Goal: Transaction & Acquisition: Download file/media

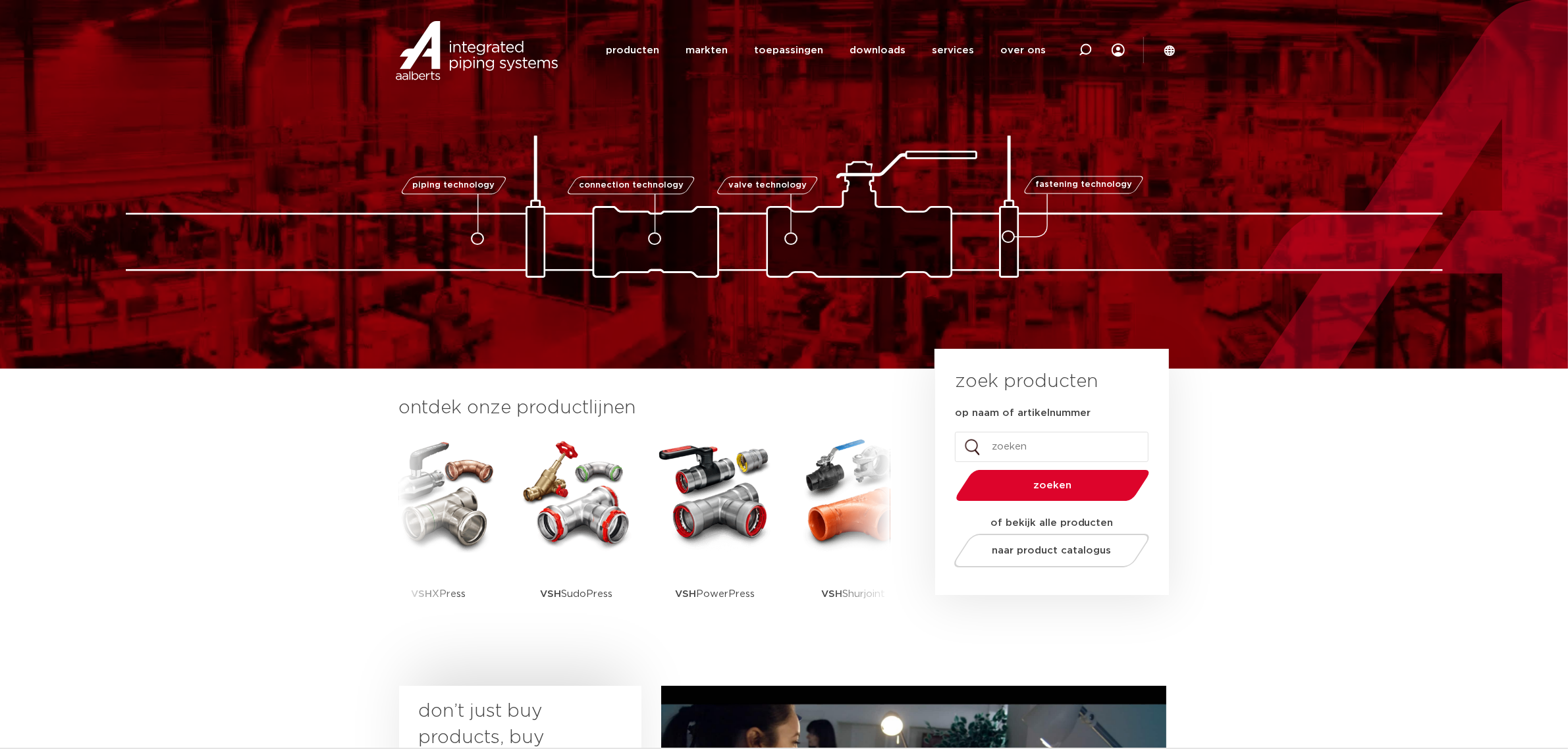
click at [1283, 499] on section "ontdek onze productlijnen VSH SmartPress VSH XPress VSH SudoPress VSH PowerPres…" at bounding box center [784, 524] width 1568 height 311
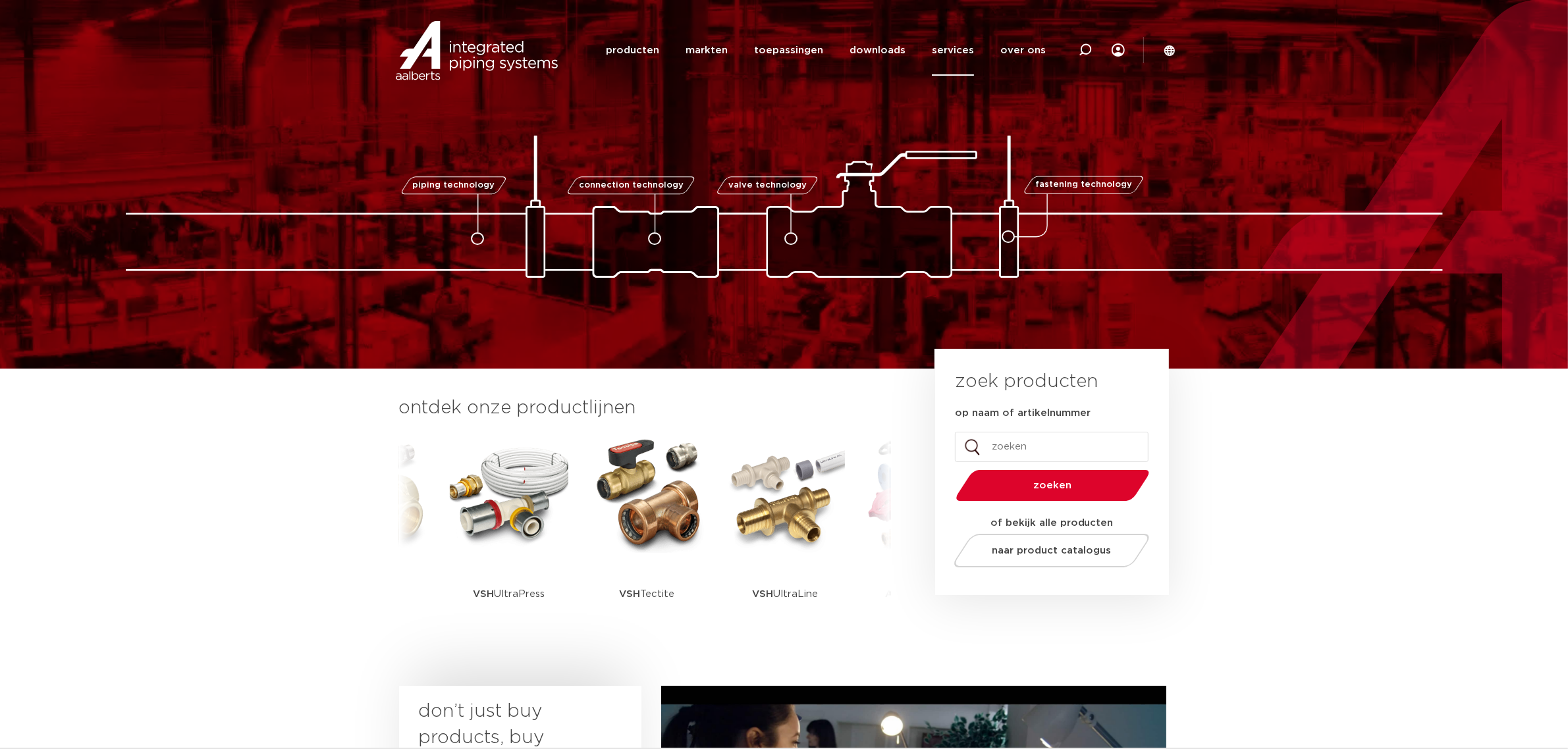
click at [967, 54] on link "services" at bounding box center [952, 51] width 42 height 51
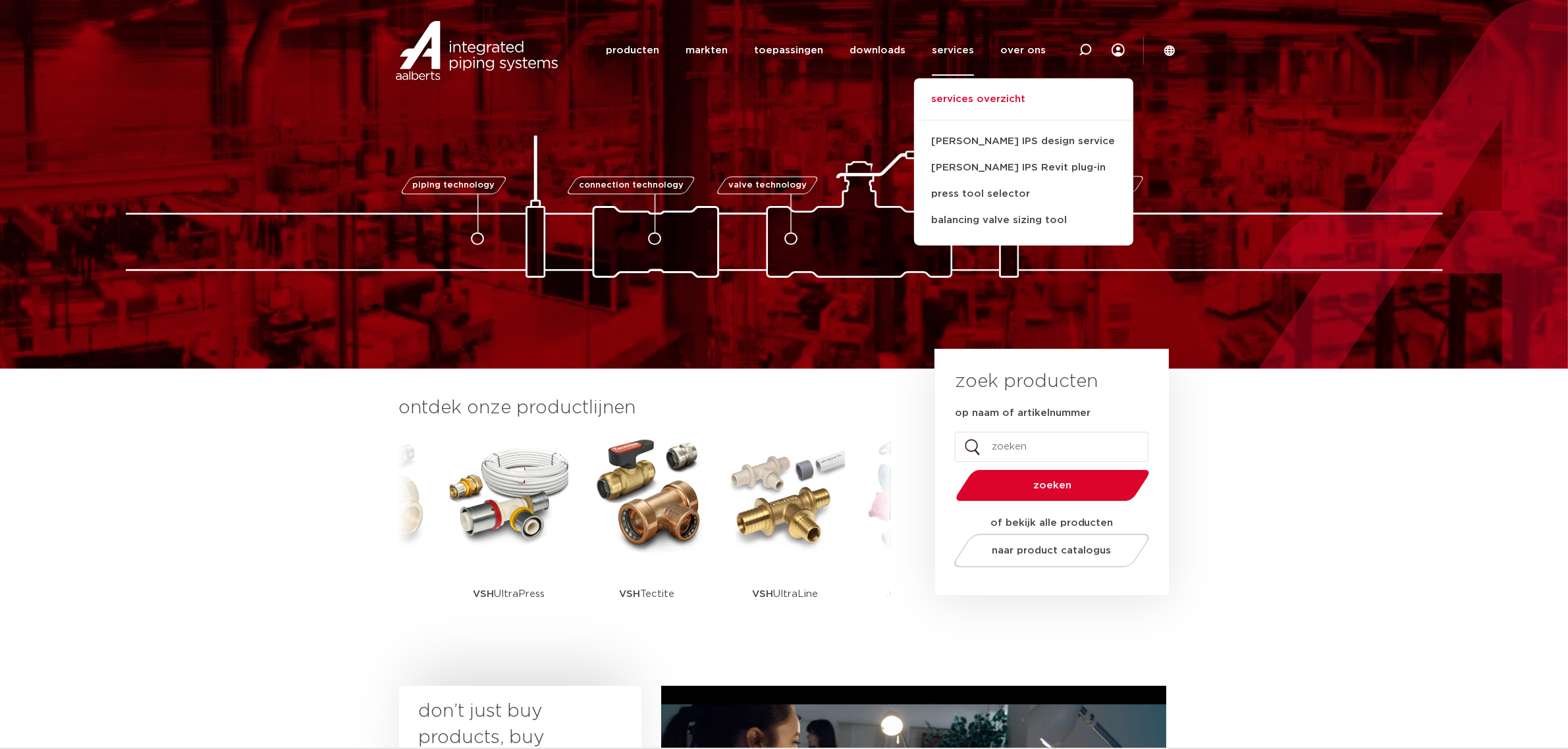
click at [986, 107] on link "services overzicht" at bounding box center [1023, 106] width 219 height 29
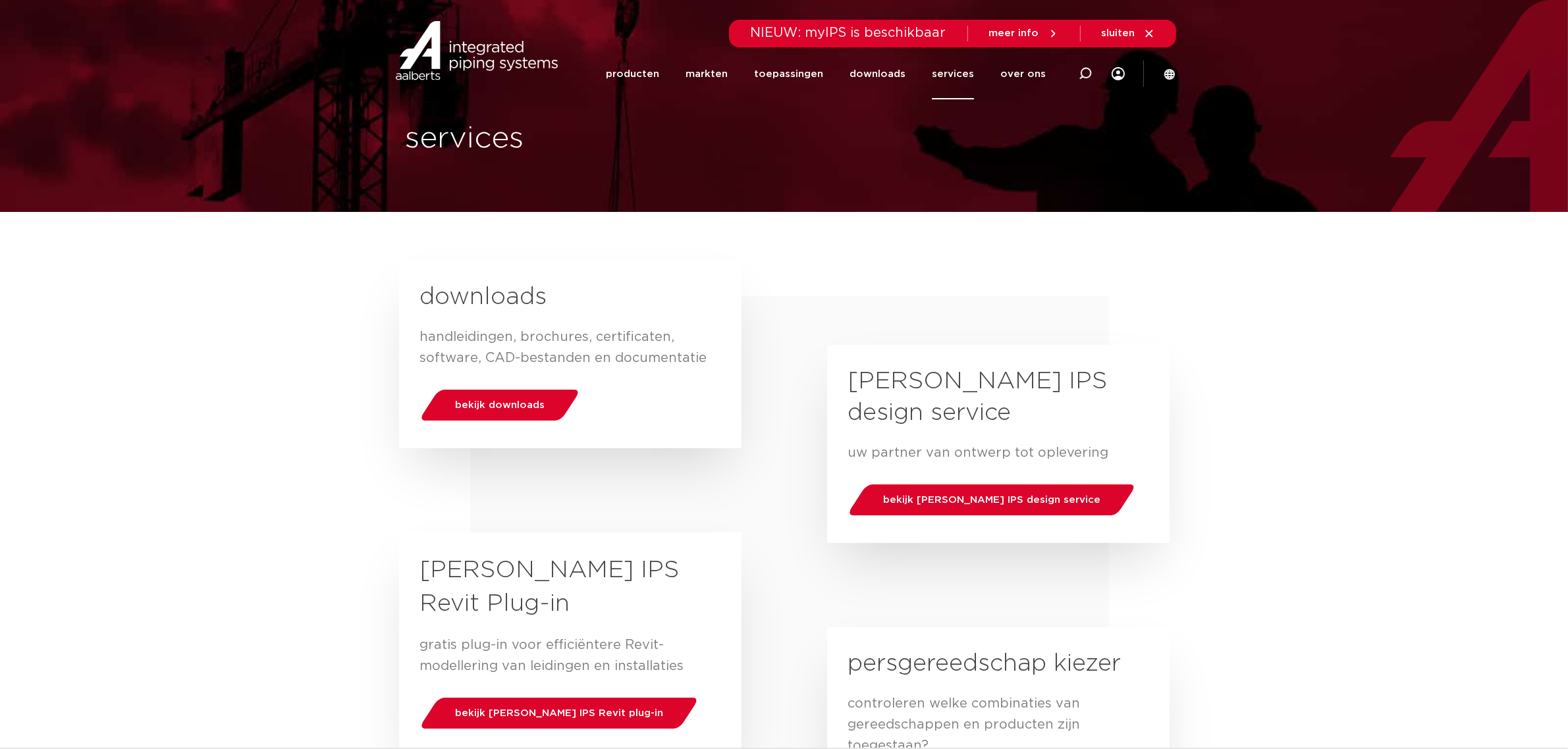
click at [507, 387] on div "bekijk downloads" at bounding box center [571, 404] width 300 height 45
click at [503, 404] on span "bekijk downloads" at bounding box center [499, 405] width 89 height 9
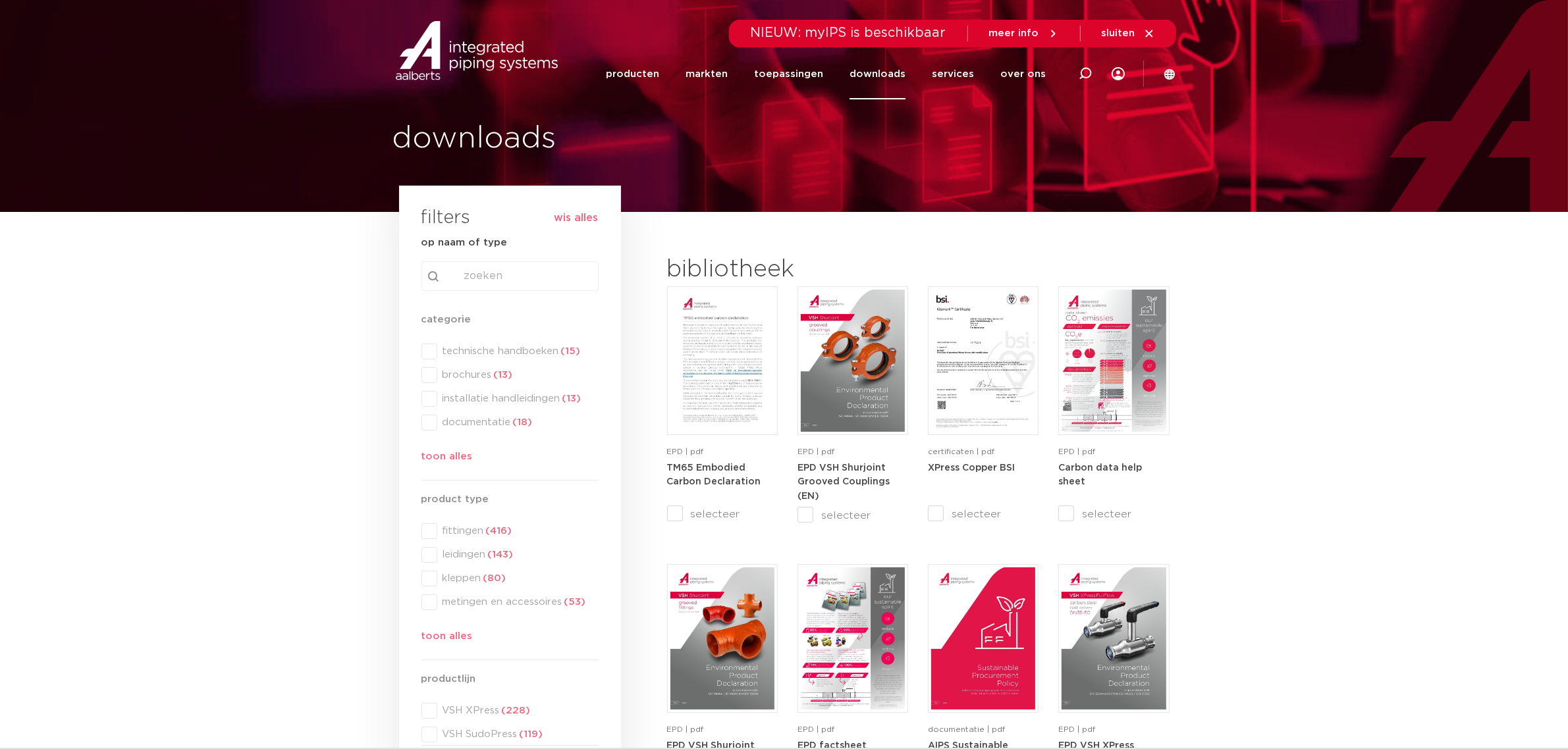
click at [543, 353] on div "categorie categorie technische handboeken (15) brochures (13) installatie handl…" at bounding box center [510, 391] width 177 height 158
click at [571, 357] on span "technische handboeken (15)" at bounding box center [518, 352] width 161 height 13
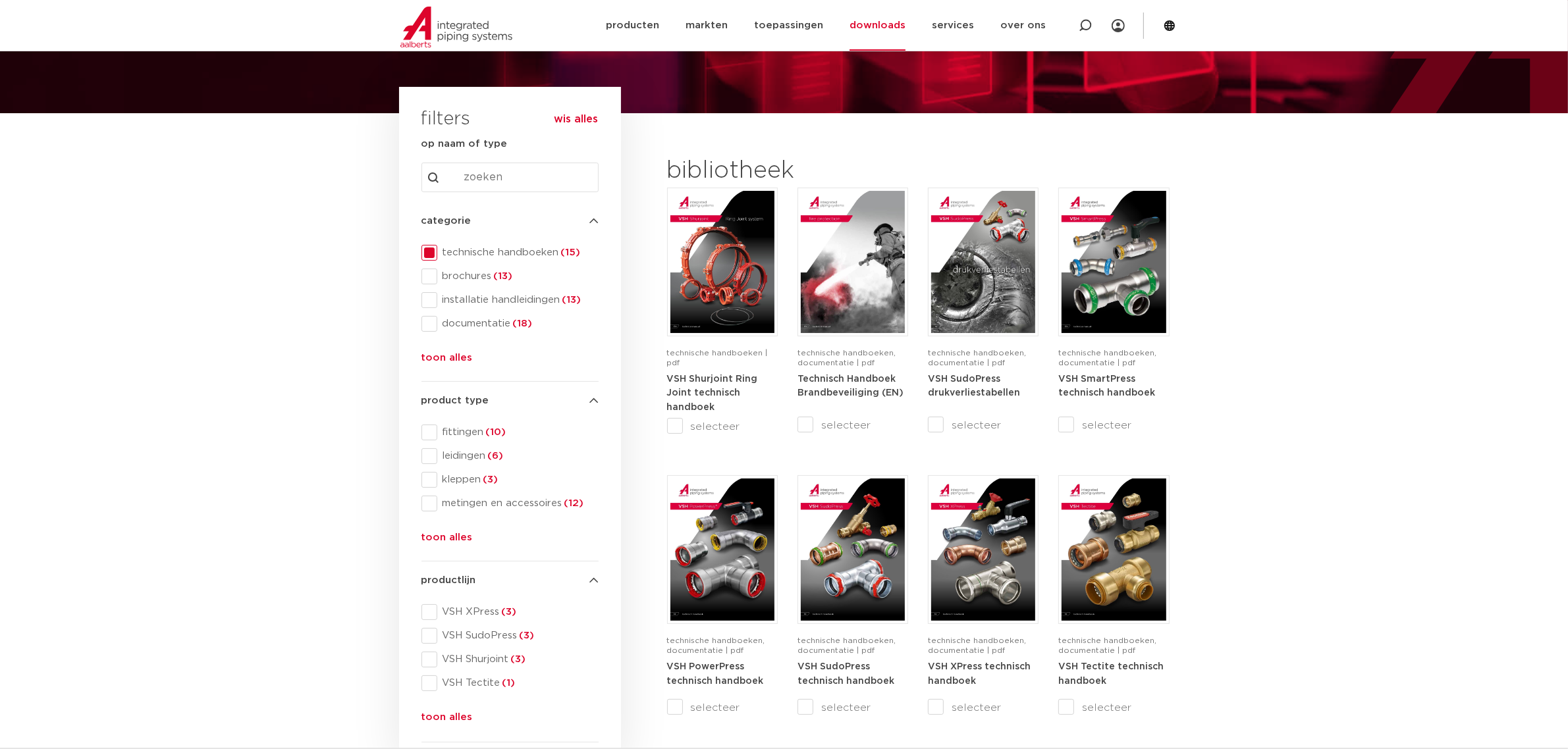
scroll to position [164, 0]
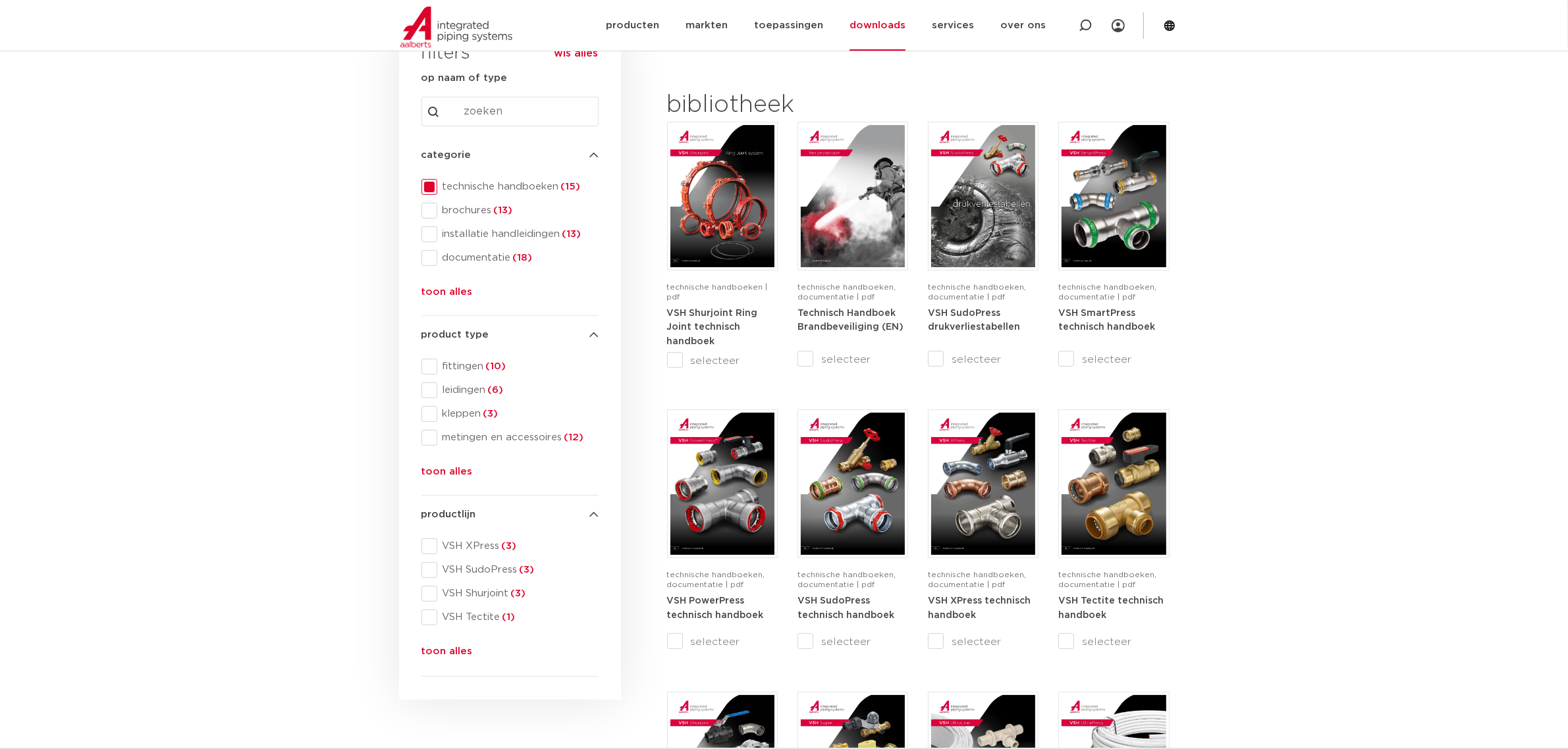
click at [1262, 278] on section "search downloads by name or type search Search content Clear filters filters wi…" at bounding box center [784, 656] width 1568 height 1217
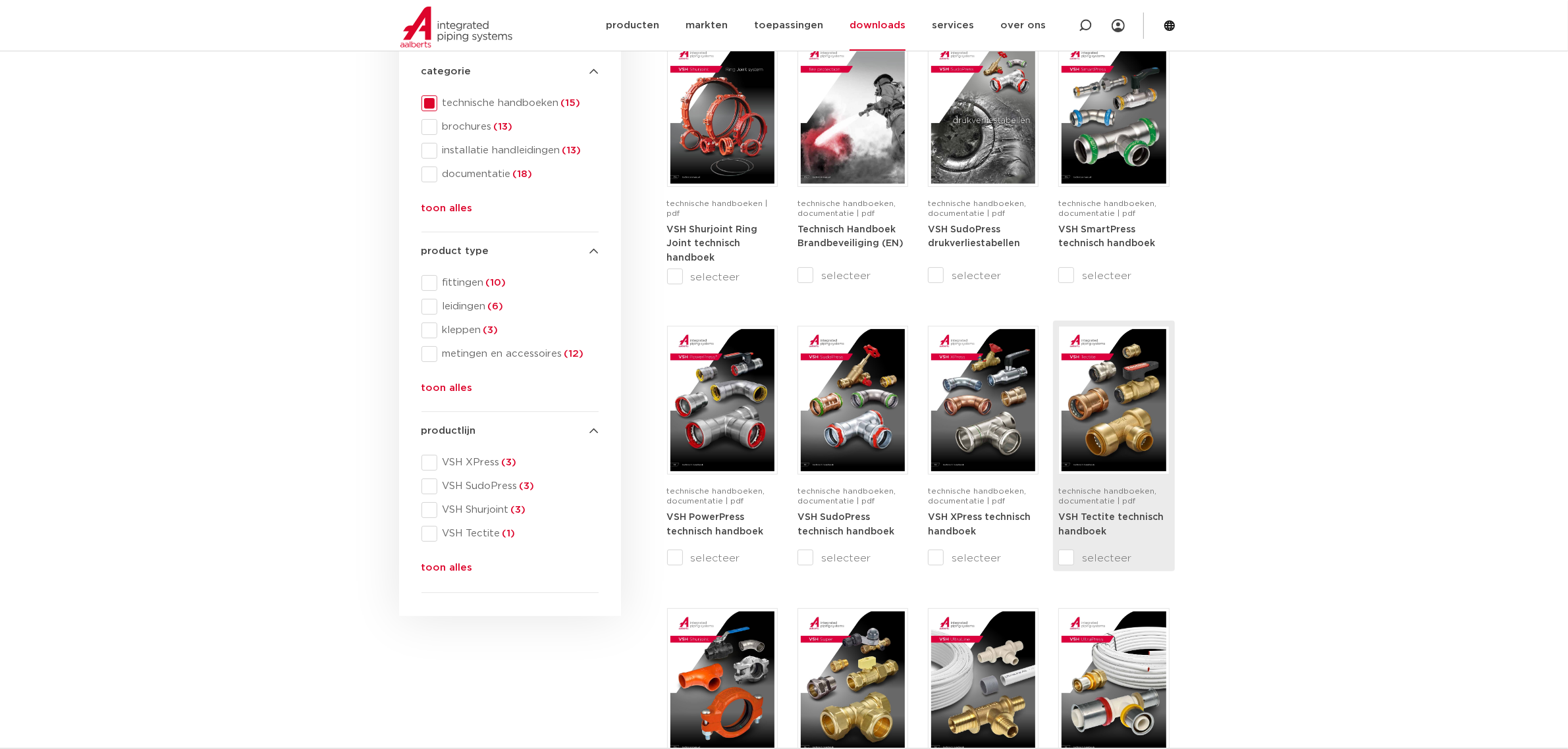
scroll to position [329, 0]
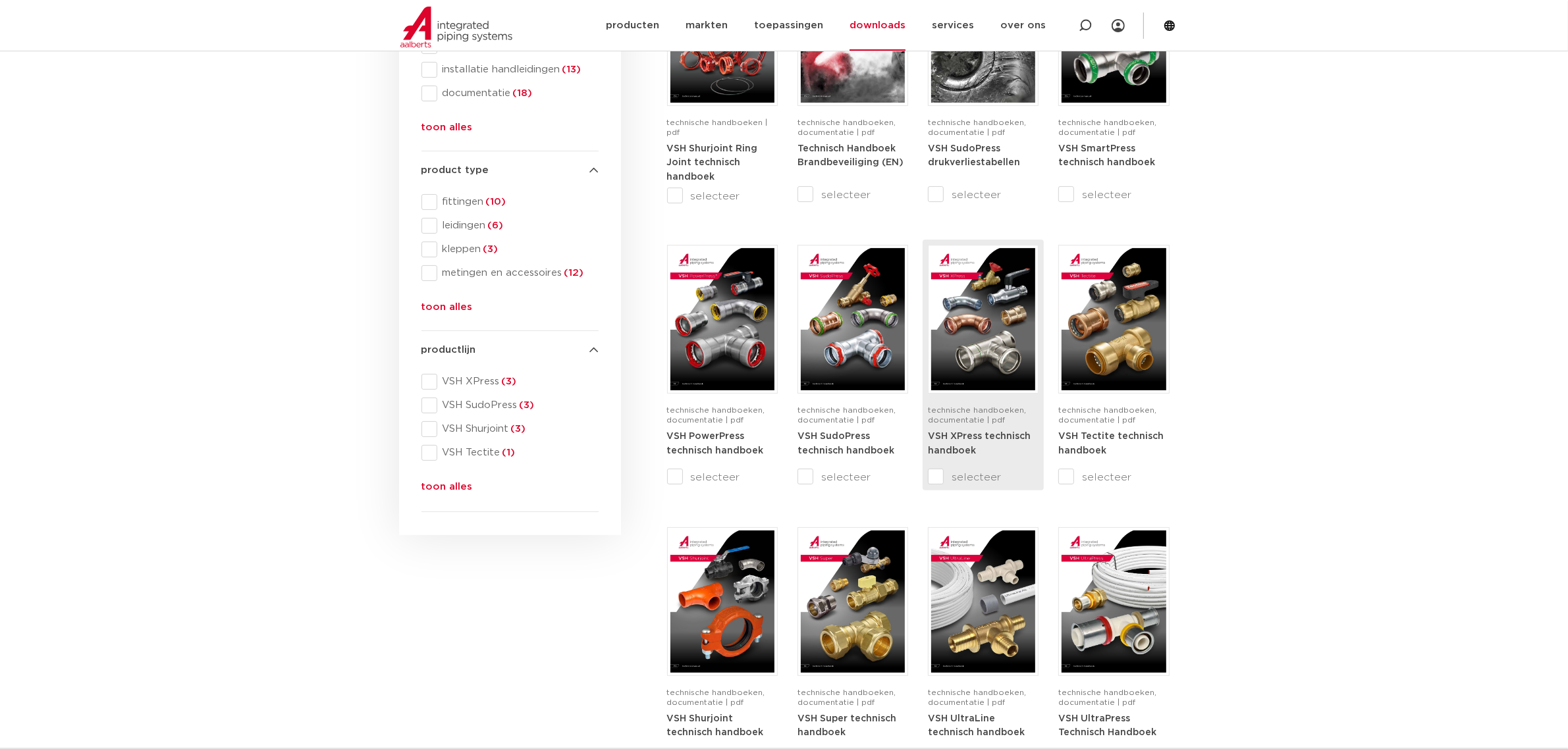
click at [1012, 323] on img at bounding box center [983, 319] width 104 height 142
